Goal: Navigation & Orientation: Find specific page/section

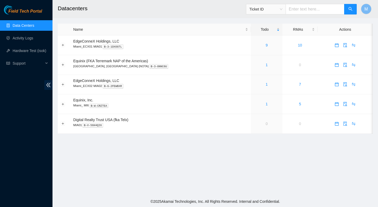
click at [204, 156] on main "Datacenters Ticket ID M Name Todo RMAs Actions EdgeConneX Holdings, LLC Miami_E…" at bounding box center [214, 98] width 325 height 196
